Goal: Download file/media

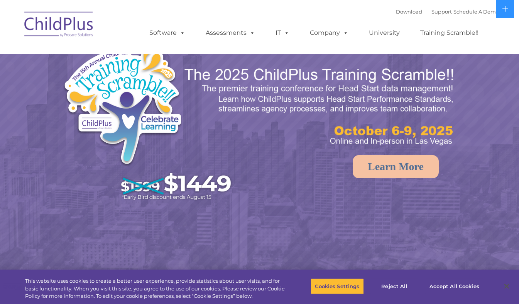
select select "MEDIUM"
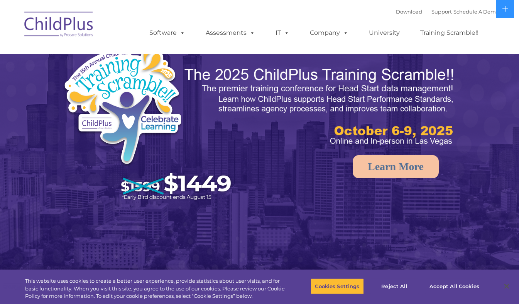
select select "MEDIUM"
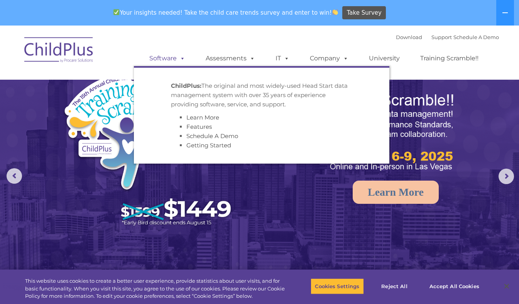
click at [168, 58] on link "Software" at bounding box center [167, 58] width 51 height 15
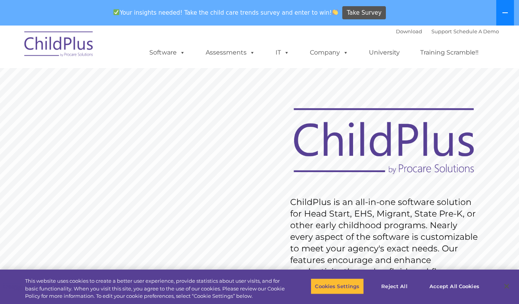
click at [506, 15] on icon at bounding box center [505, 13] width 6 height 6
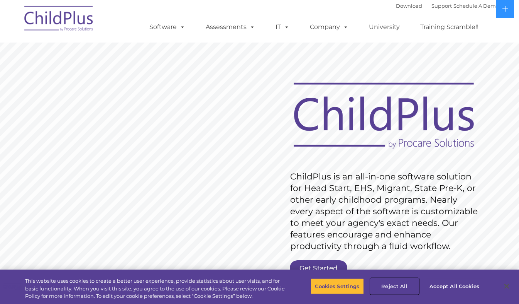
click at [394, 283] on button "Reject All" at bounding box center [395, 286] width 48 height 16
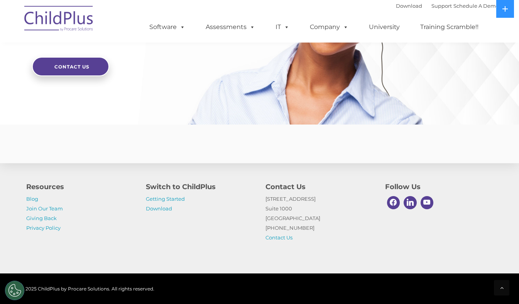
scroll to position [1871, 0]
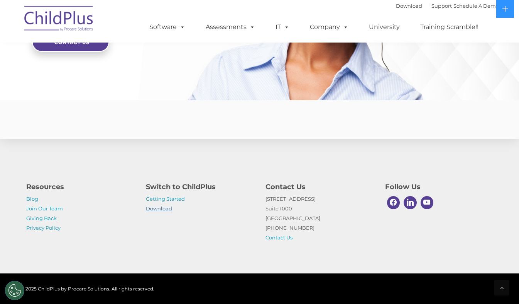
click at [162, 208] on link "Download" at bounding box center [159, 208] width 26 height 6
